Goal: Find specific page/section: Find specific page/section

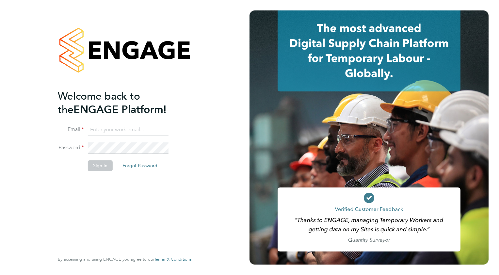
type input "colin.earp@ganymedesolutions.co.uk"
click at [127, 140] on li "Email colin.earp@ganymedesolutions.co.uk" at bounding box center [121, 133] width 127 height 18
click at [105, 164] on button "Sign In" at bounding box center [100, 165] width 25 height 10
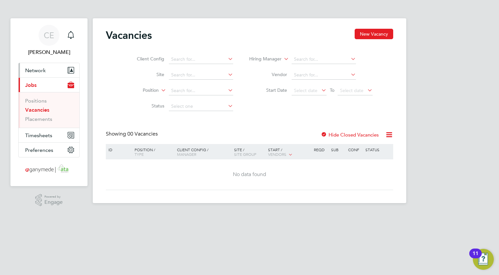
click at [37, 68] on span "Network" at bounding box center [35, 70] width 21 height 6
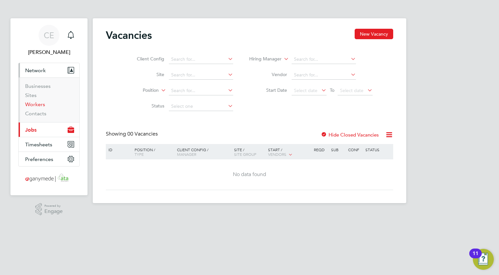
click at [33, 103] on link "Workers" at bounding box center [35, 104] width 20 height 6
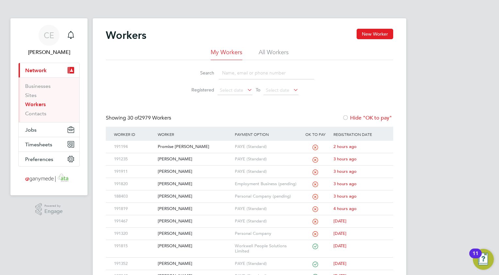
click at [240, 71] on input at bounding box center [266, 73] width 95 height 13
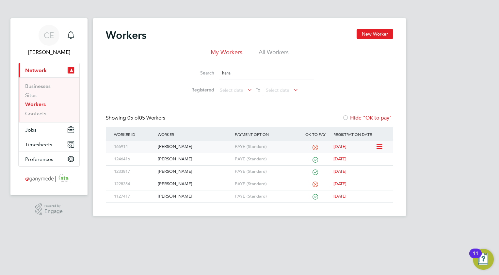
type input "kara"
click at [178, 147] on div "[PERSON_NAME]" at bounding box center [194, 147] width 77 height 12
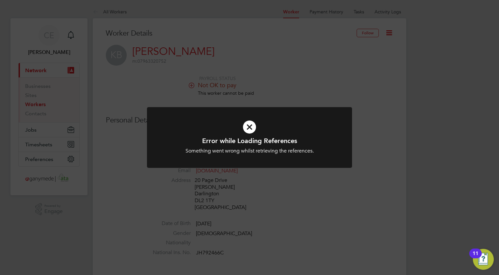
click at [249, 127] on icon at bounding box center [250, 126] width 170 height 25
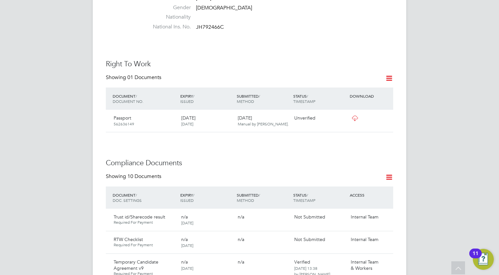
scroll to position [228, 0]
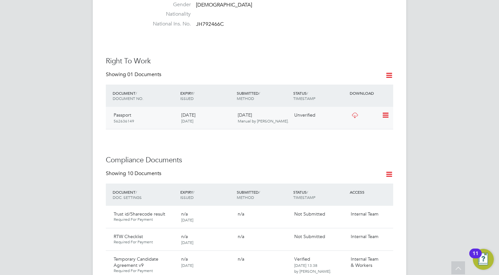
click at [354, 113] on icon at bounding box center [355, 115] width 8 height 5
